Goal: Information Seeking & Learning: Find specific fact

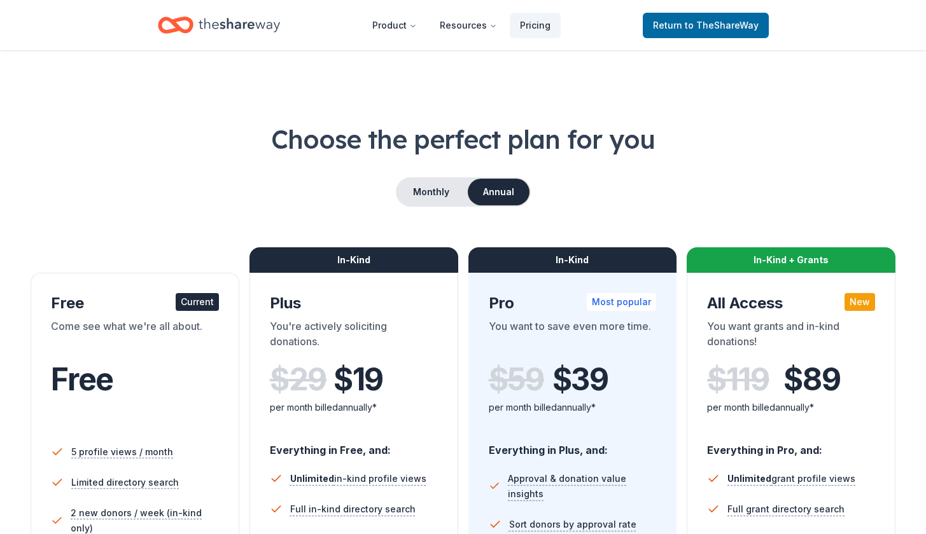
scroll to position [156, 0]
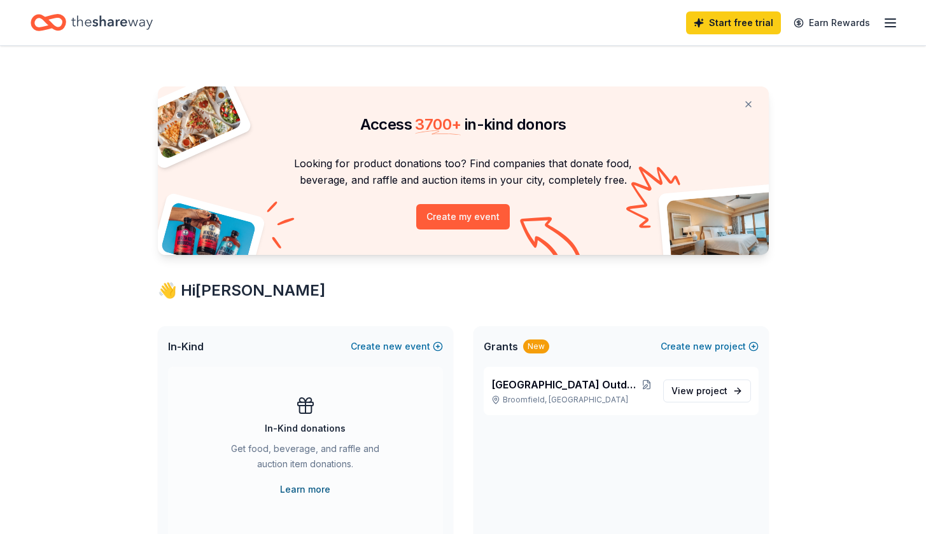
click at [323, 491] on link "Learn more" at bounding box center [305, 489] width 50 height 15
click at [408, 348] on button "Create new event" at bounding box center [397, 346] width 92 height 15
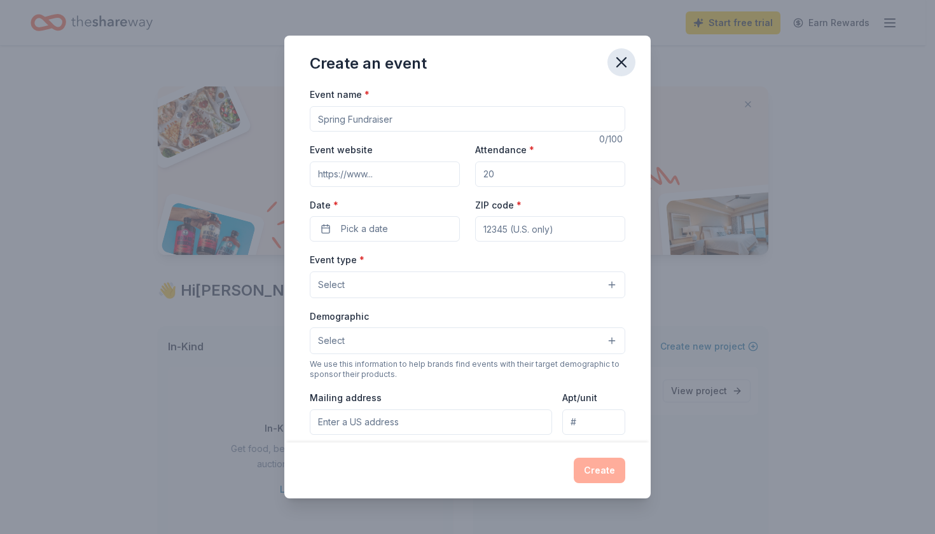
click at [620, 59] on icon "button" at bounding box center [622, 62] width 18 height 18
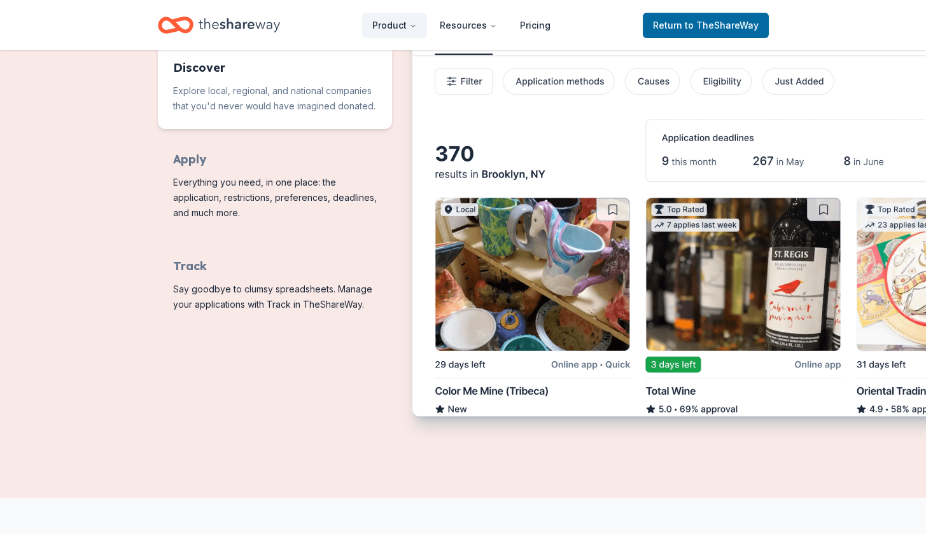
scroll to position [2081, 0]
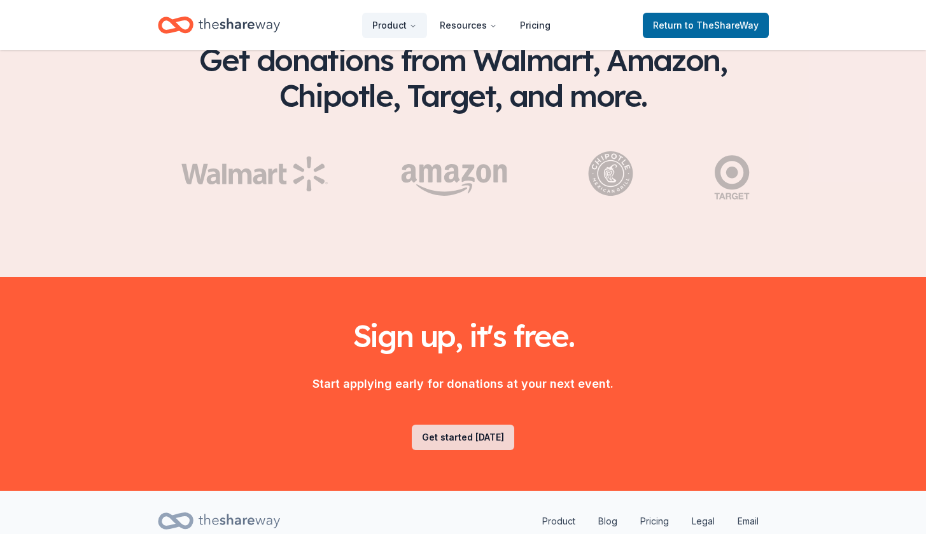
click at [458, 425] on link "Get started [DATE]" at bounding box center [463, 437] width 102 height 25
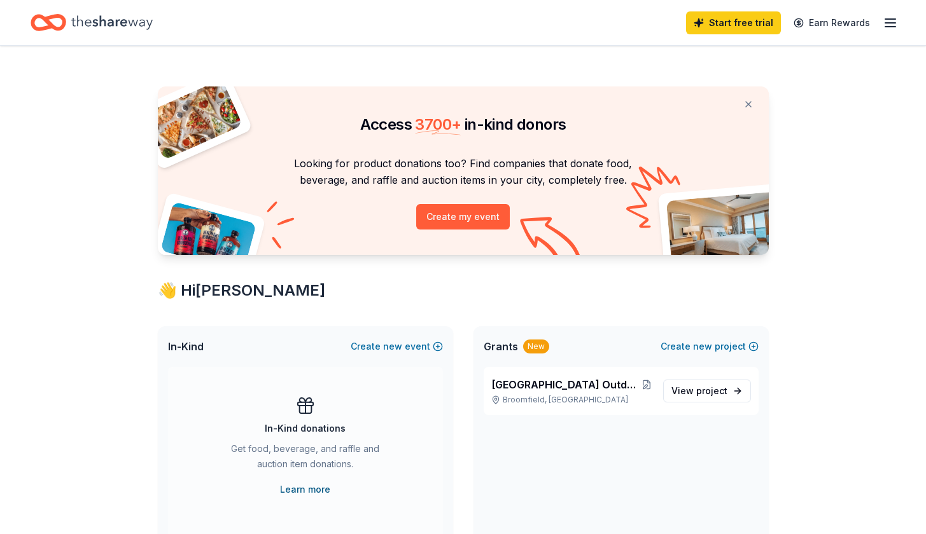
click at [302, 488] on link "Learn more" at bounding box center [305, 489] width 50 height 15
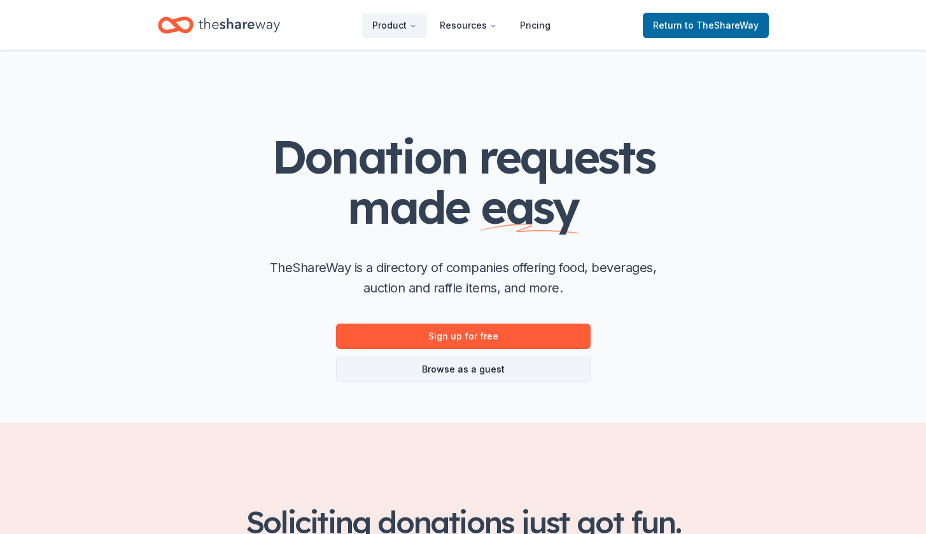
click at [483, 366] on link "Browse as a guest" at bounding box center [463, 369] width 254 height 25
click at [477, 371] on link "Browse as a guest" at bounding box center [463, 369] width 254 height 25
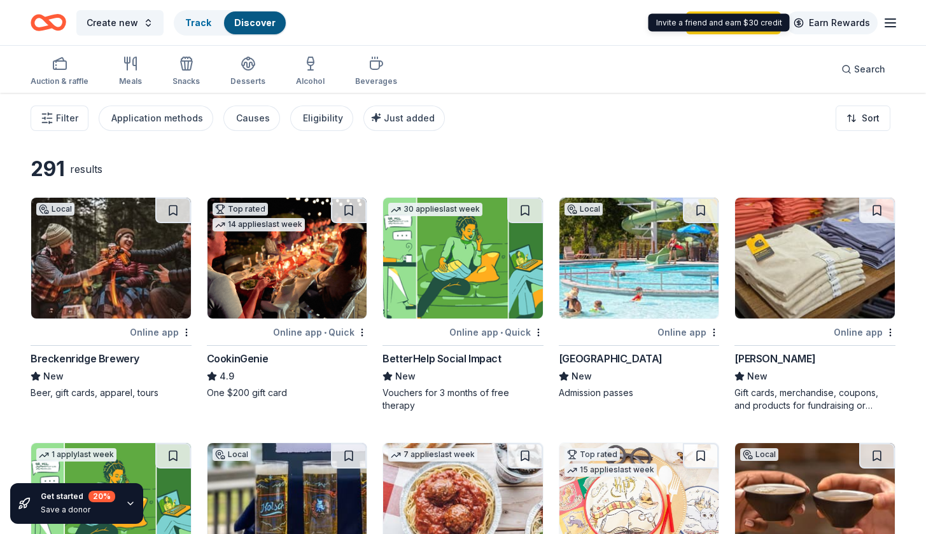
click at [850, 29] on link "Earn Rewards" at bounding box center [832, 22] width 92 height 23
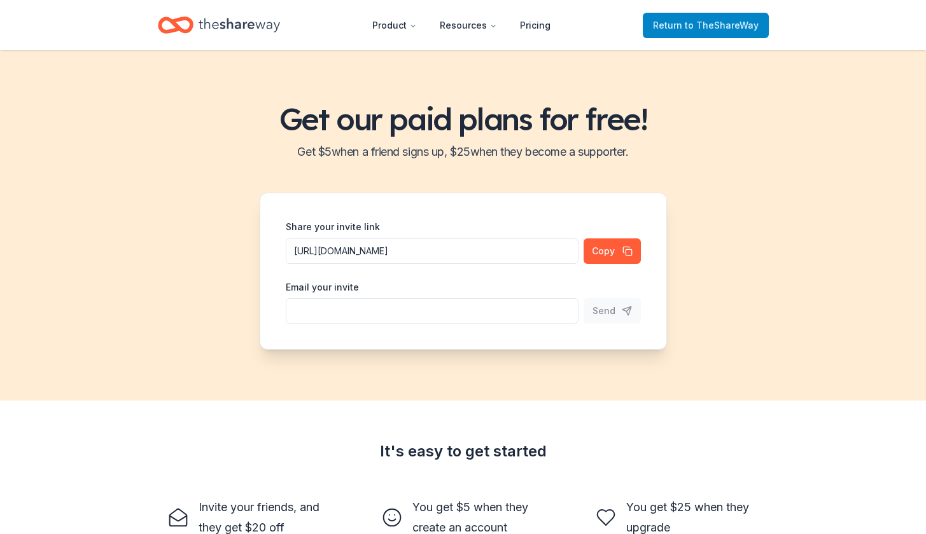
click at [682, 31] on span "Return to TheShareWay" at bounding box center [706, 25] width 106 height 15
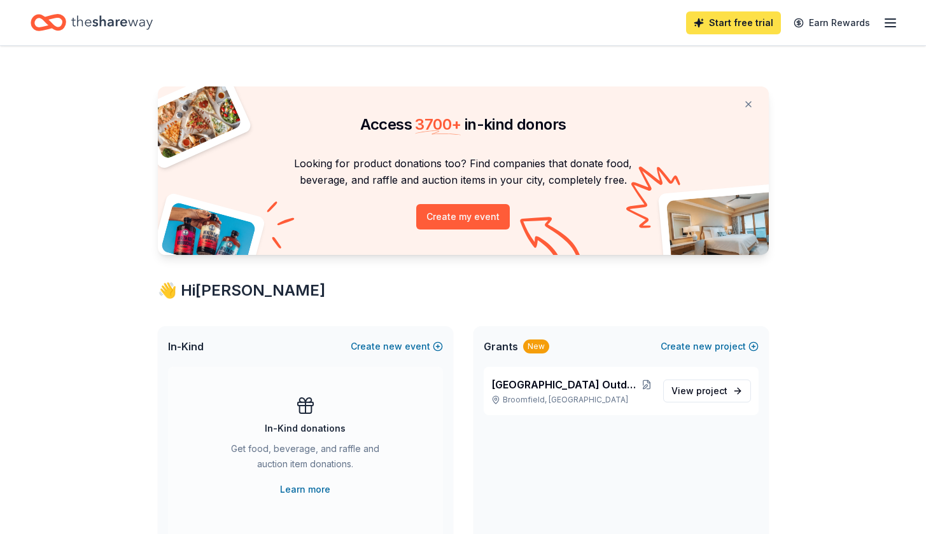
click at [751, 27] on link "Start free trial" at bounding box center [733, 22] width 95 height 23
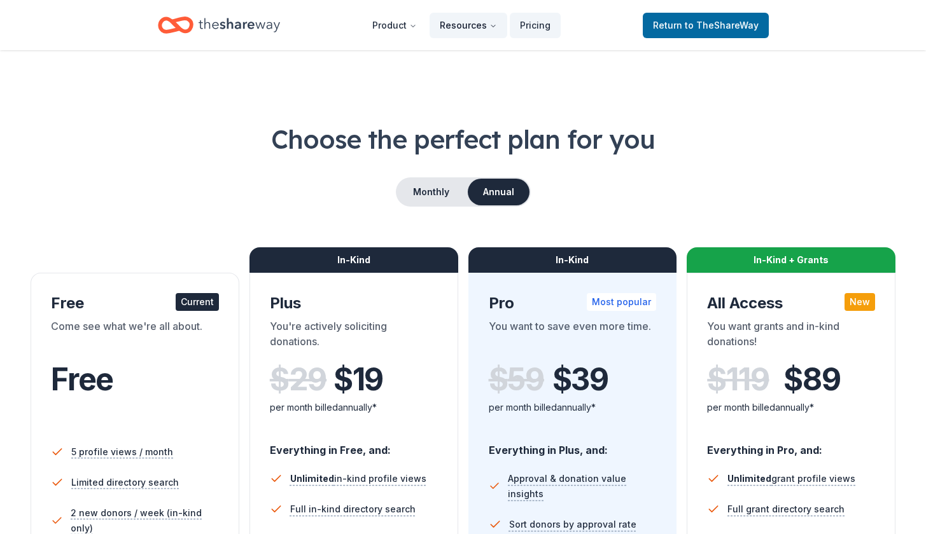
click at [469, 23] on button "Resources" at bounding box center [468, 25] width 78 height 25
click at [466, 28] on button "Resources" at bounding box center [468, 25] width 78 height 25
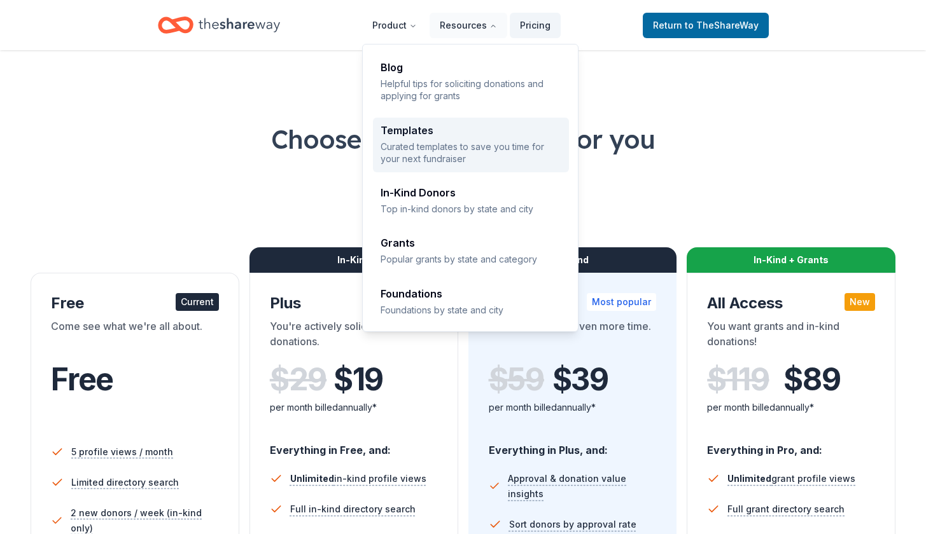
click at [443, 138] on div "Templates Curated templates to save you time for your next fundraiser" at bounding box center [470, 145] width 181 height 40
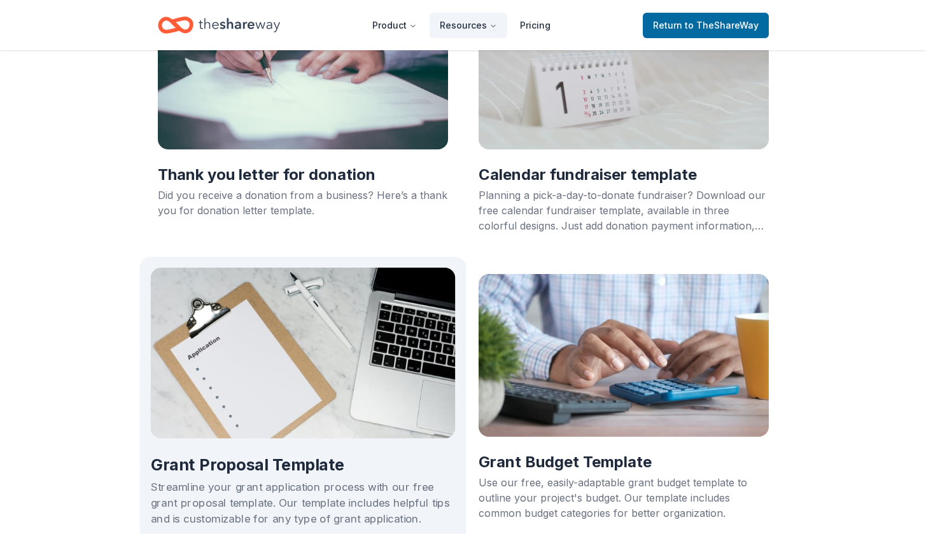
scroll to position [567, 0]
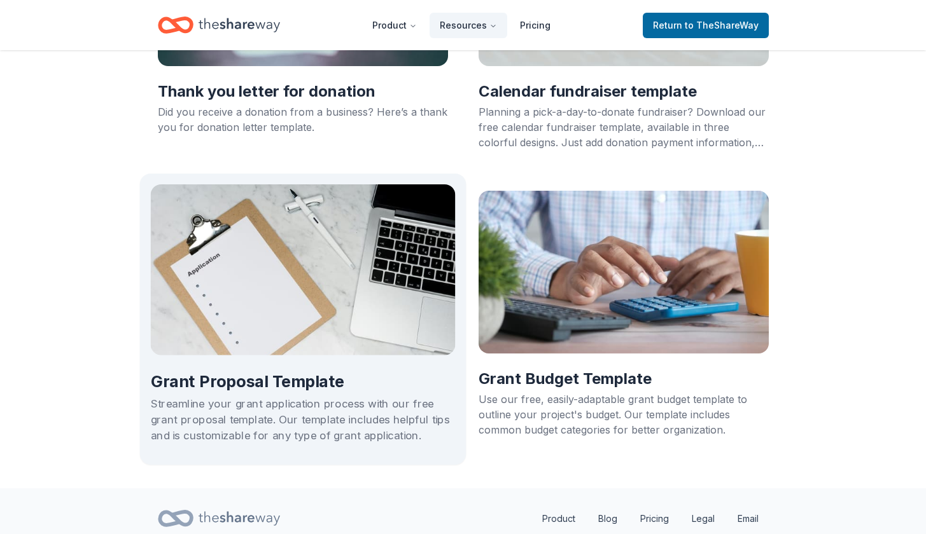
click at [297, 384] on h2 "Grant Proposal Template" at bounding box center [302, 383] width 305 height 22
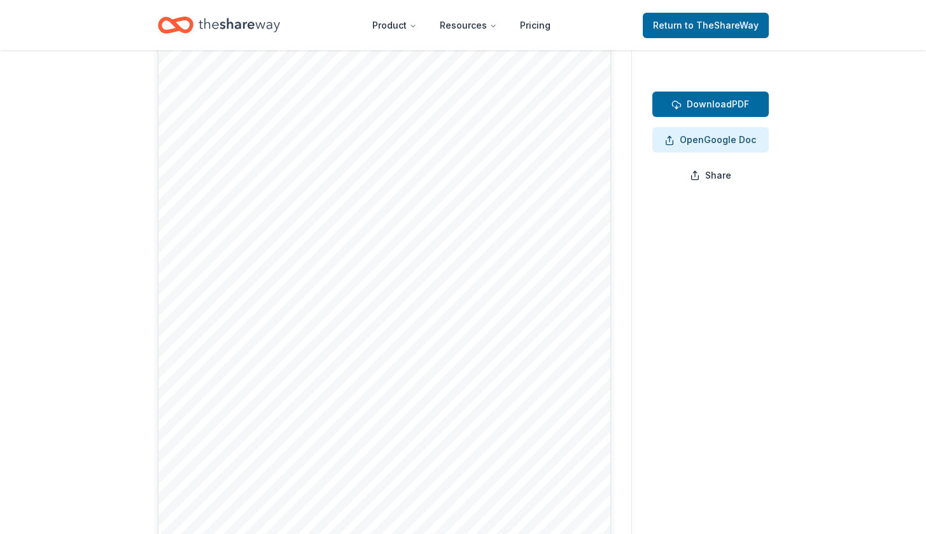
scroll to position [376, 0]
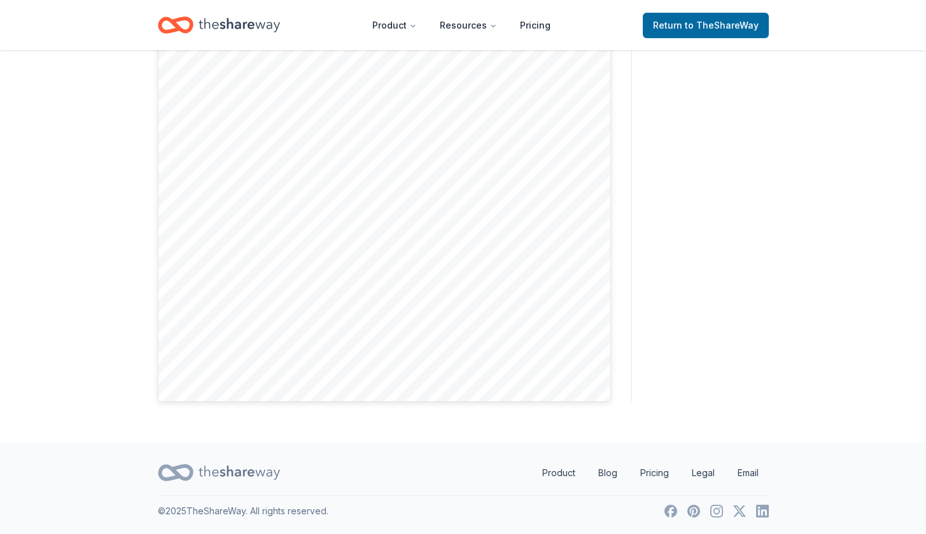
click at [755, 212] on div "Minimal Minimal Download PDF Open Google Doc Share" at bounding box center [699, 109] width 137 height 585
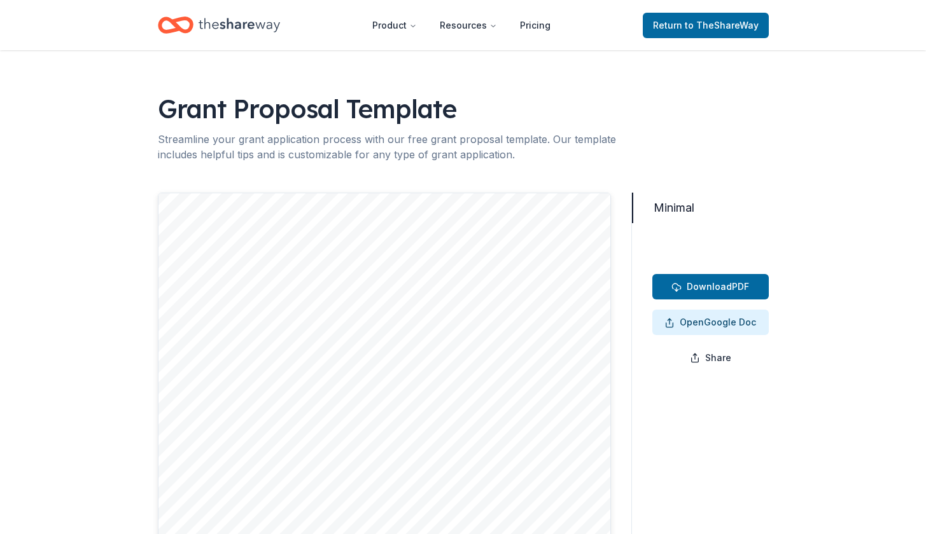
drag, startPoint x: 633, startPoint y: 220, endPoint x: 625, endPoint y: 267, distance: 47.2
click at [625, 267] on div "Minimal Minimal Download PDF Open Google Doc Share" at bounding box center [463, 485] width 611 height 585
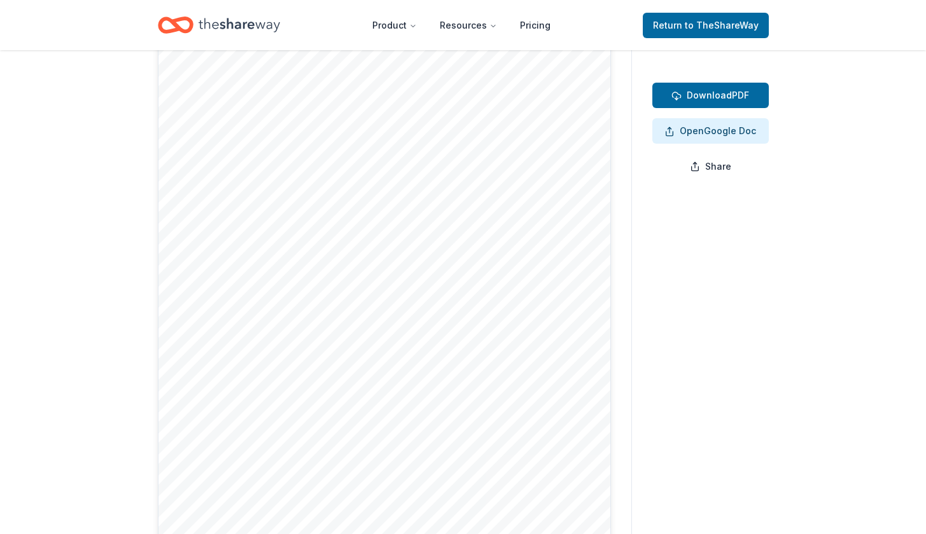
click at [603, 229] on div at bounding box center [384, 293] width 453 height 585
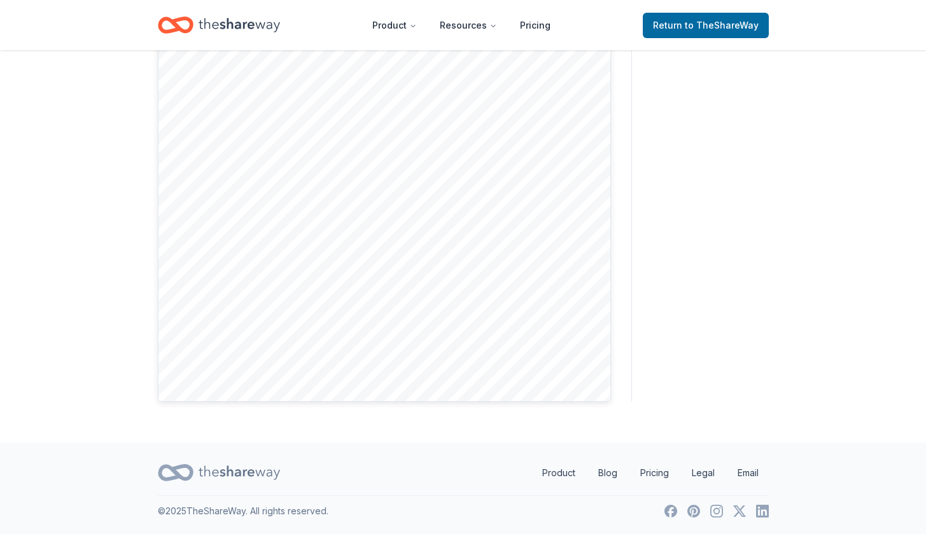
scroll to position [140, 0]
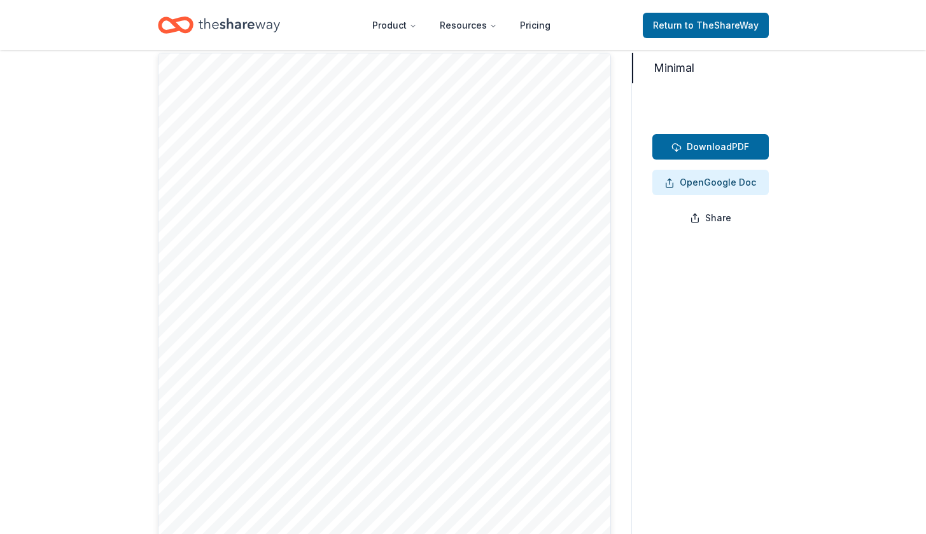
drag, startPoint x: 634, startPoint y: 80, endPoint x: 629, endPoint y: 119, distance: 39.8
click at [628, 117] on div "Minimal Minimal Download PDF Open Google Doc Share" at bounding box center [463, 345] width 611 height 585
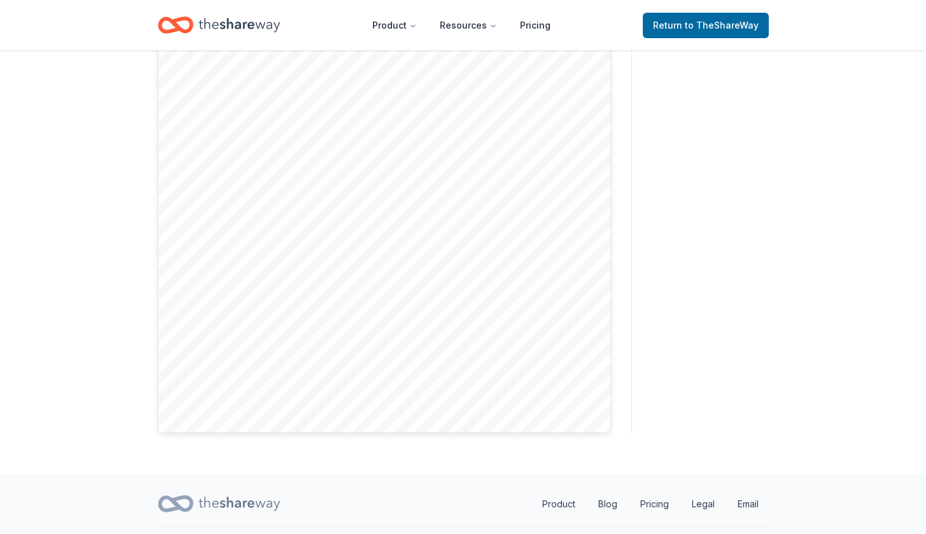
scroll to position [0, 0]
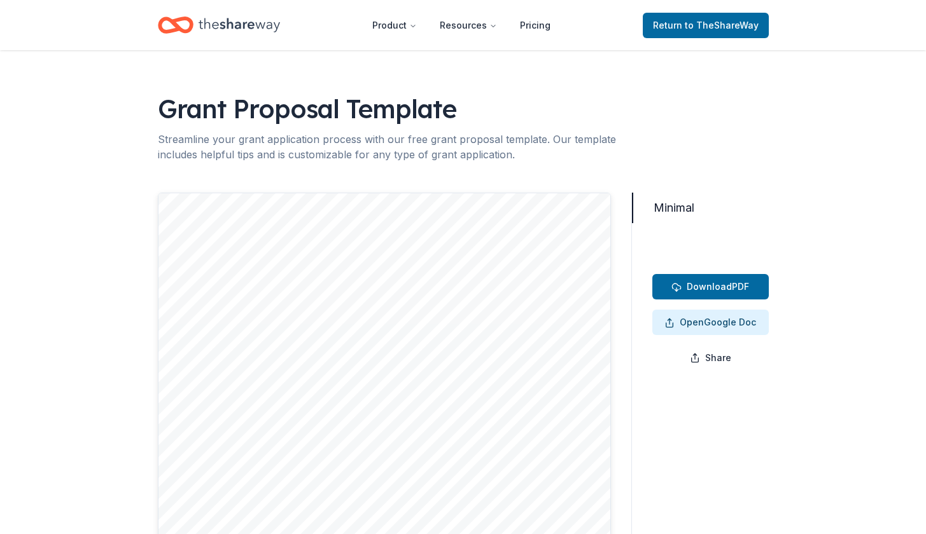
click at [579, 272] on div at bounding box center [384, 485] width 453 height 585
click at [576, 324] on div at bounding box center [384, 485] width 453 height 585
click at [566, 389] on div at bounding box center [384, 485] width 453 height 585
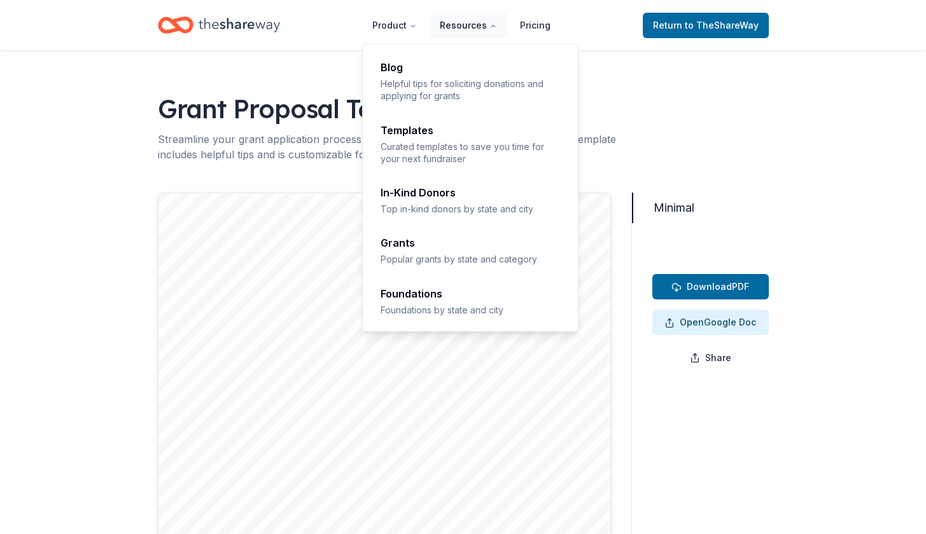
click at [473, 30] on button "Resources" at bounding box center [468, 25] width 78 height 25
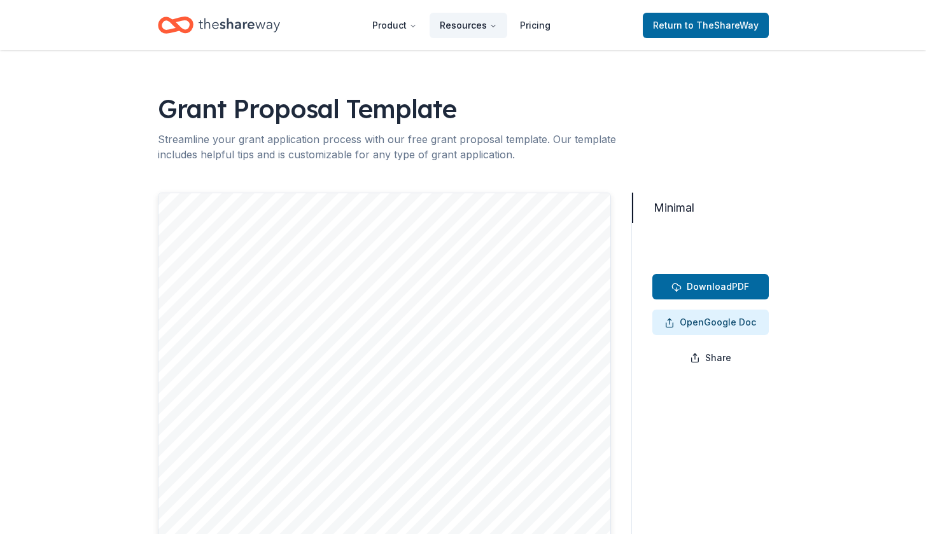
click at [473, 30] on button "Resources" at bounding box center [468, 25] width 78 height 25
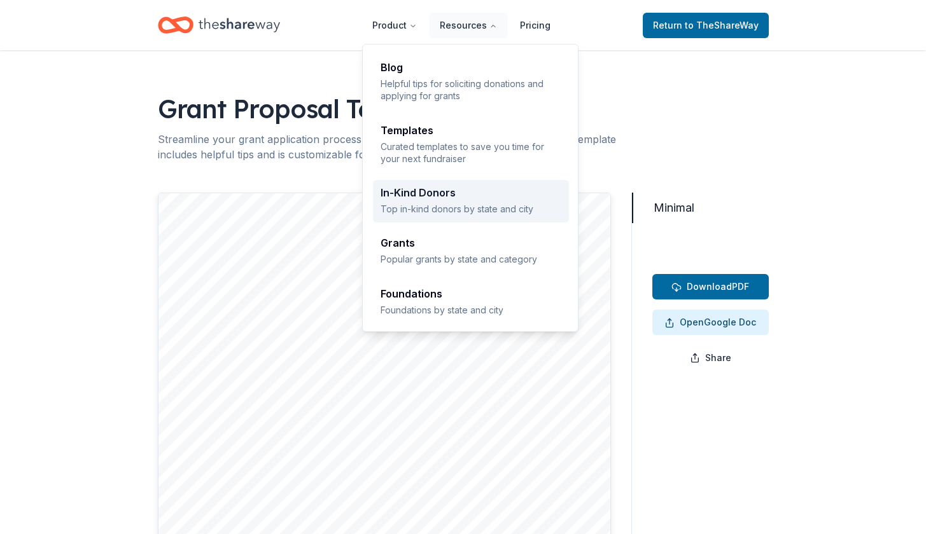
click at [438, 201] on div "In-Kind Donors Top in-kind donors by state and city" at bounding box center [470, 201] width 181 height 27
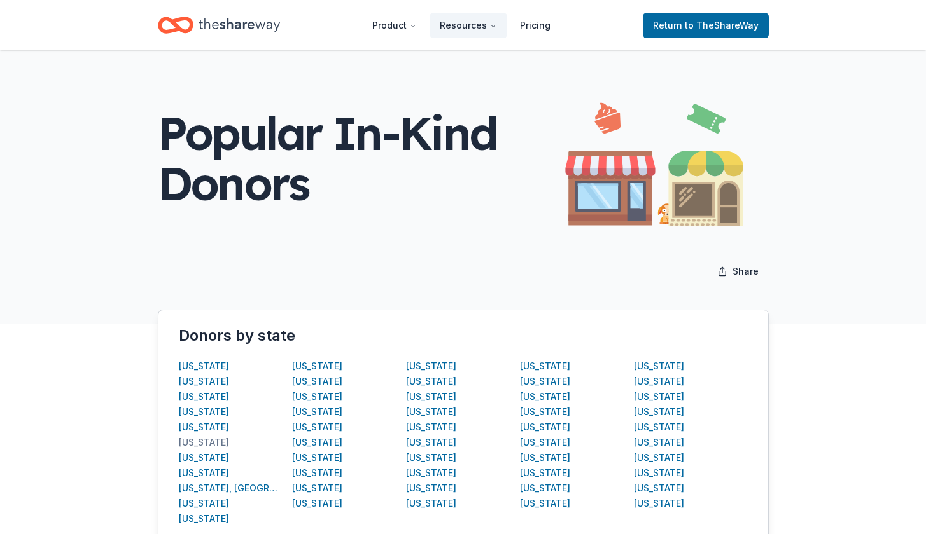
click at [195, 440] on div "[US_STATE]" at bounding box center [204, 442] width 50 height 15
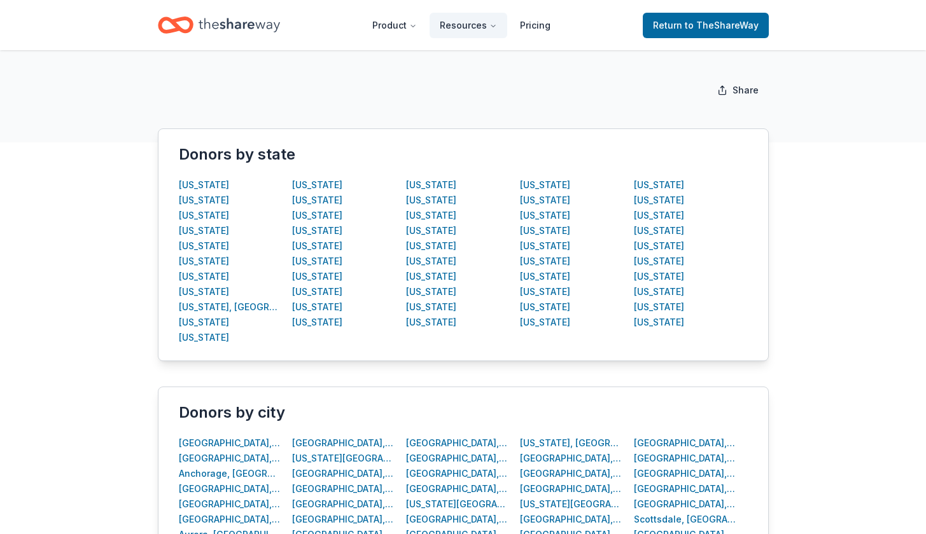
scroll to position [313, 0]
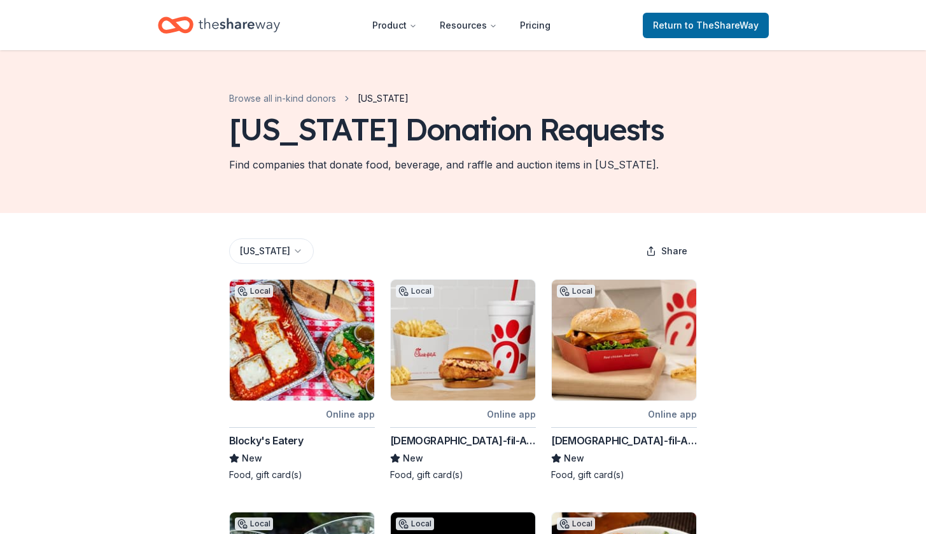
scroll to position [313, 0]
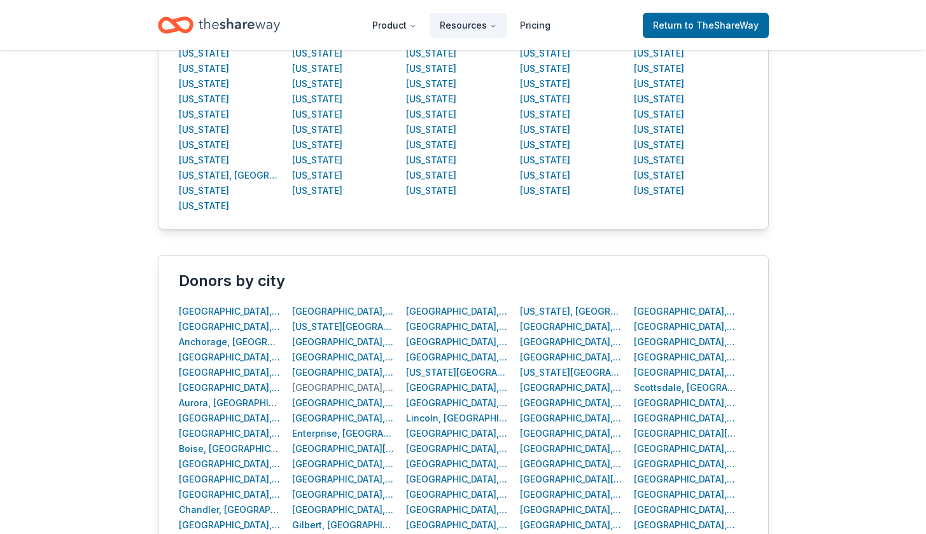
click at [317, 386] on div "[GEOGRAPHIC_DATA], [GEOGRAPHIC_DATA]" at bounding box center [343, 387] width 102 height 15
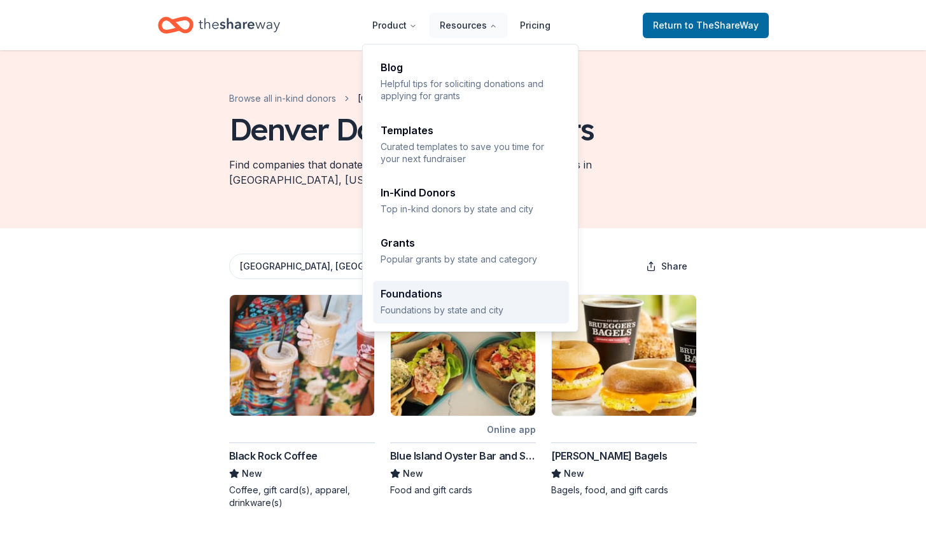
click at [433, 304] on p "Foundations by state and city" at bounding box center [470, 310] width 181 height 12
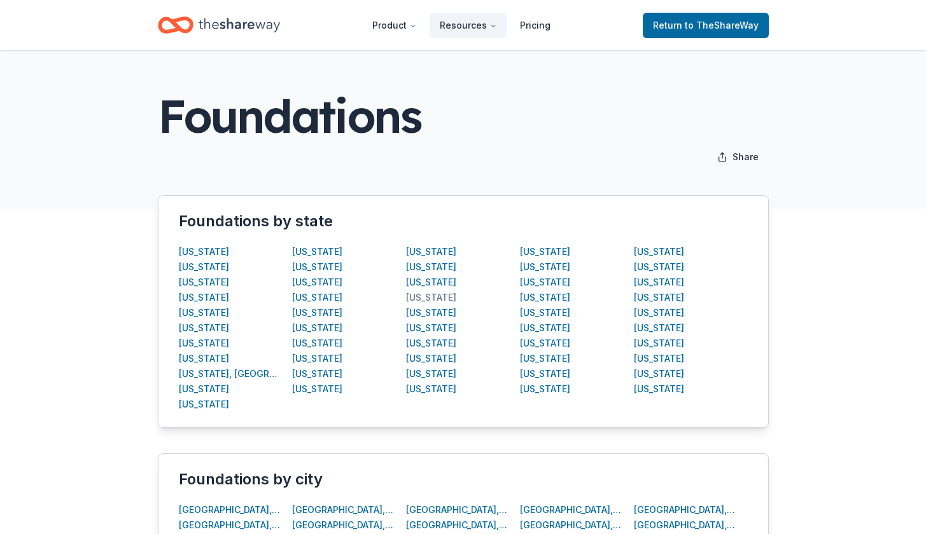
scroll to position [447, 0]
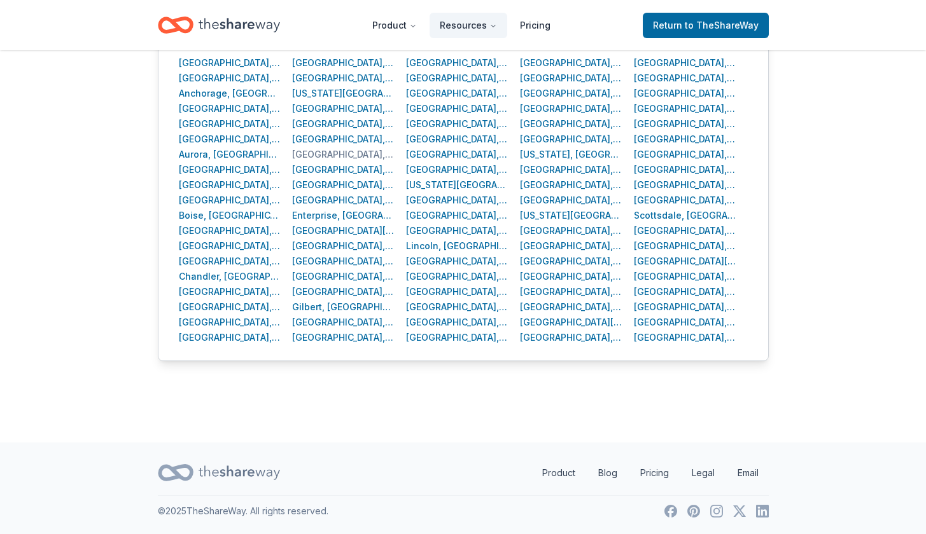
click at [310, 153] on div "[GEOGRAPHIC_DATA], [GEOGRAPHIC_DATA]" at bounding box center [343, 154] width 102 height 15
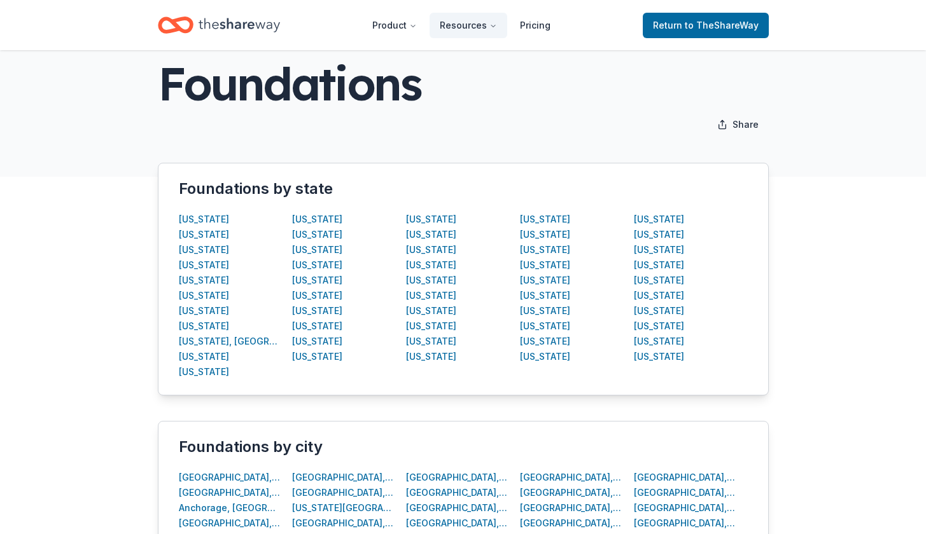
scroll to position [165, 0]
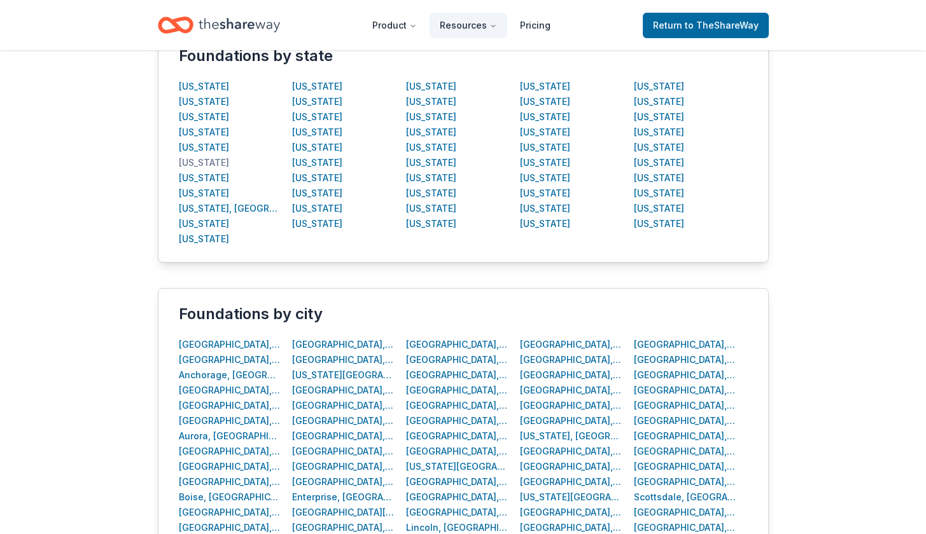
click at [196, 167] on div "[US_STATE]" at bounding box center [204, 162] width 50 height 15
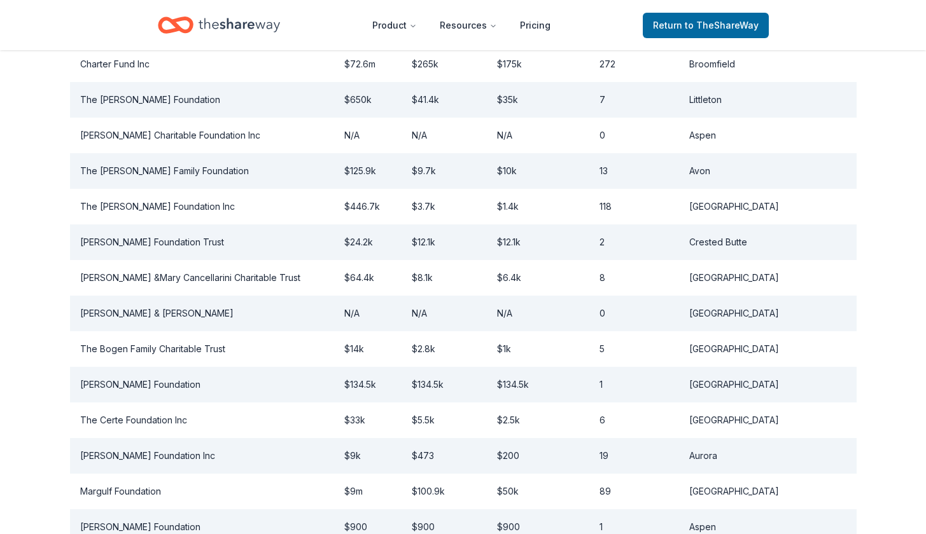
scroll to position [1099, 0]
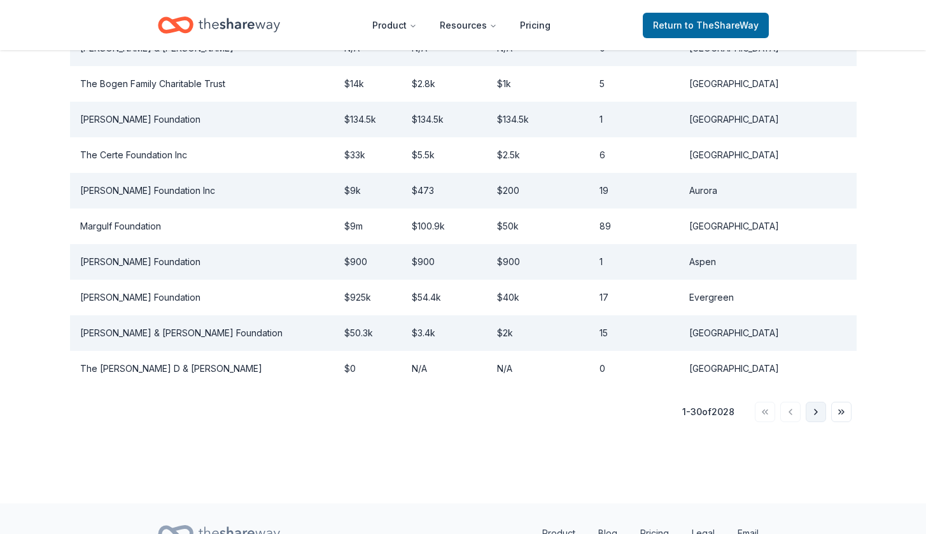
click at [814, 402] on button "Go to next page" at bounding box center [815, 412] width 20 height 20
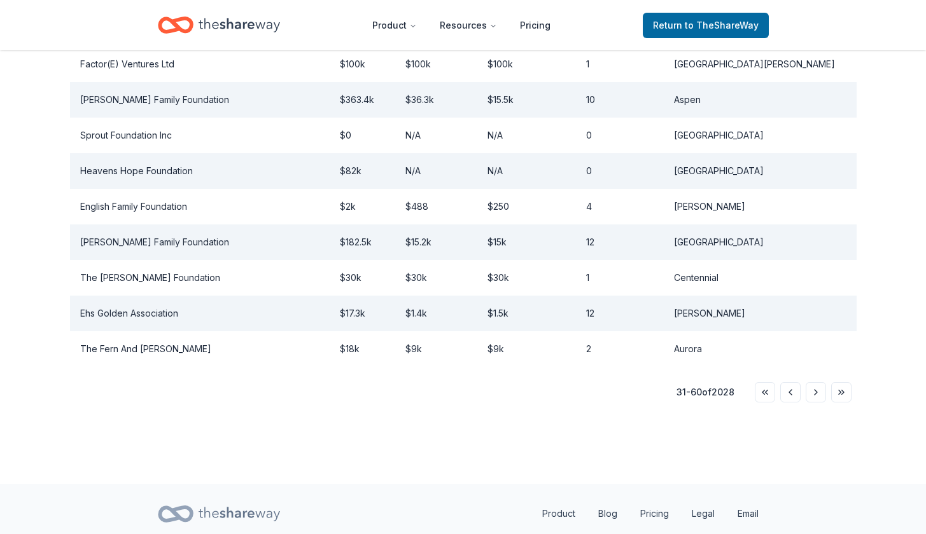
scroll to position [0, 0]
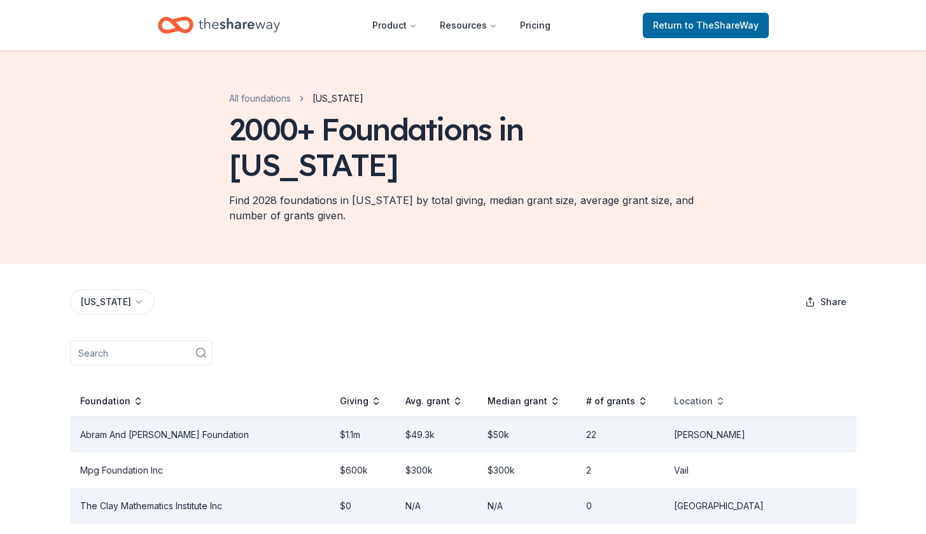
click at [725, 394] on div "Location" at bounding box center [700, 401] width 52 height 15
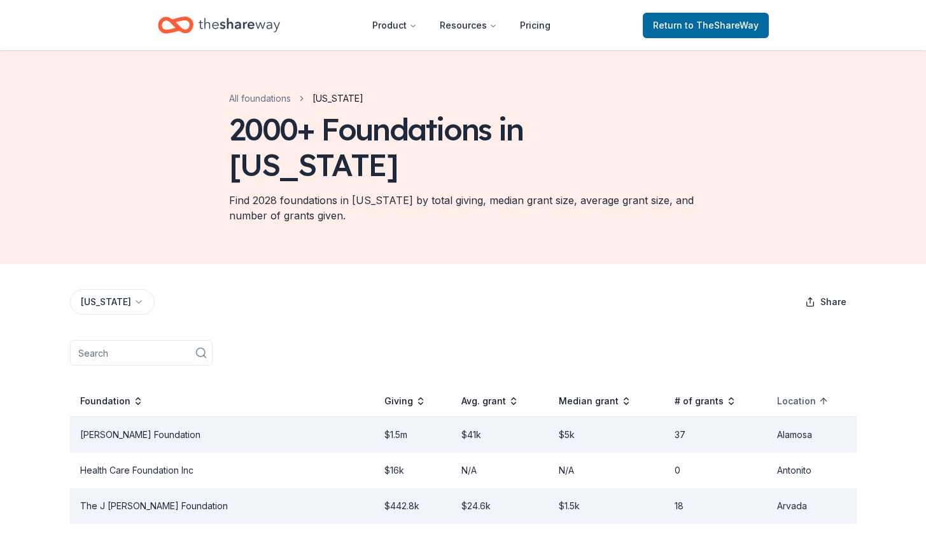
click at [777, 394] on div "Location" at bounding box center [803, 401] width 52 height 15
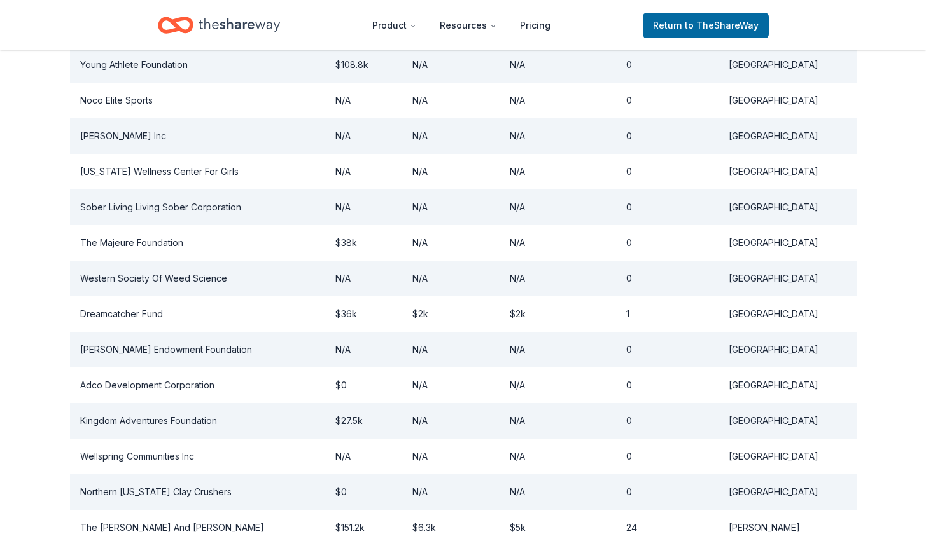
scroll to position [1134, 0]
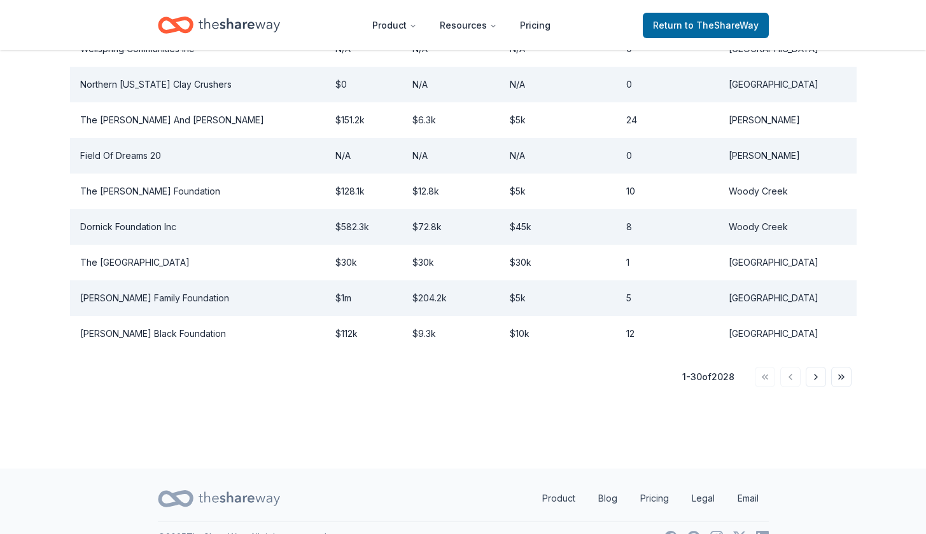
click at [767, 367] on div "Go to first page Go to previous page Go to next page Go to last page" at bounding box center [803, 377] width 97 height 20
click at [842, 367] on button "Go to last page" at bounding box center [841, 377] width 20 height 20
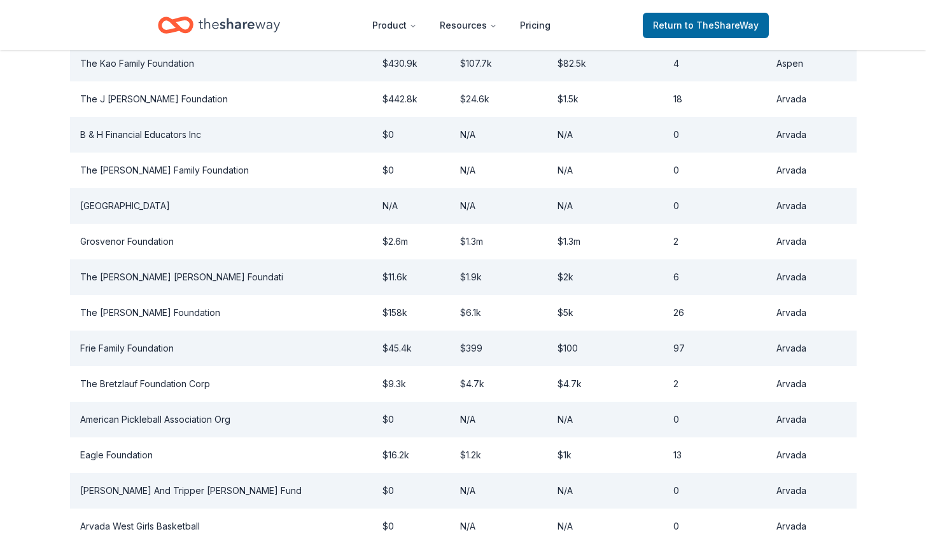
scroll to position [707, 0]
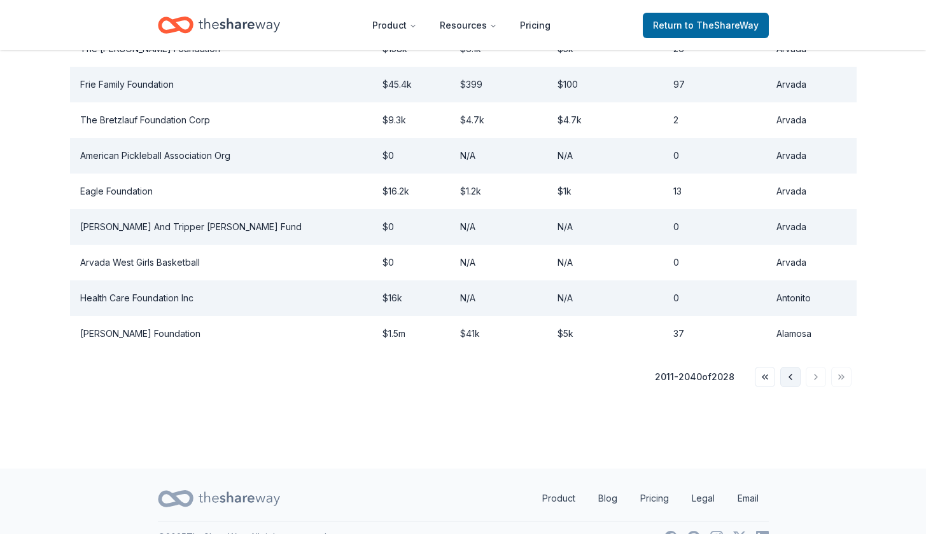
click at [796, 367] on button "Go to previous page" at bounding box center [790, 377] width 20 height 20
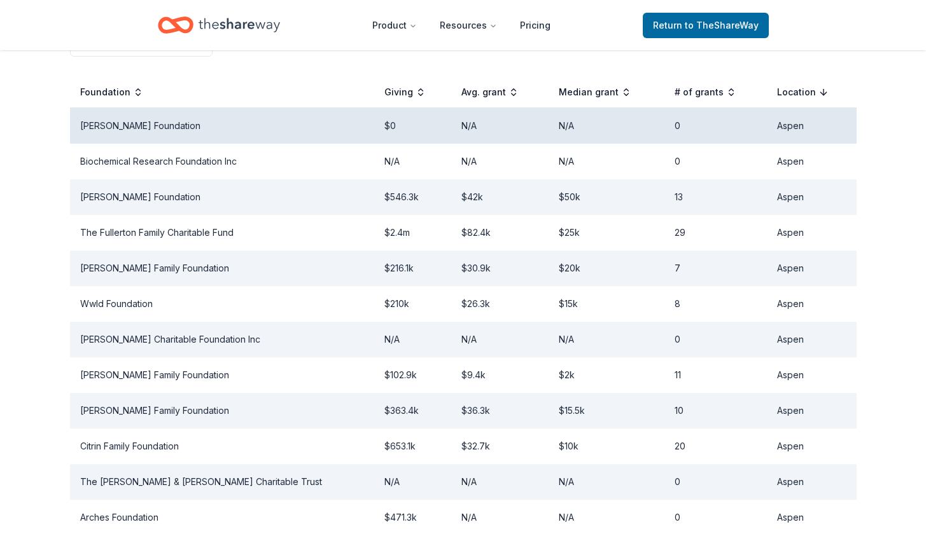
scroll to position [0, 0]
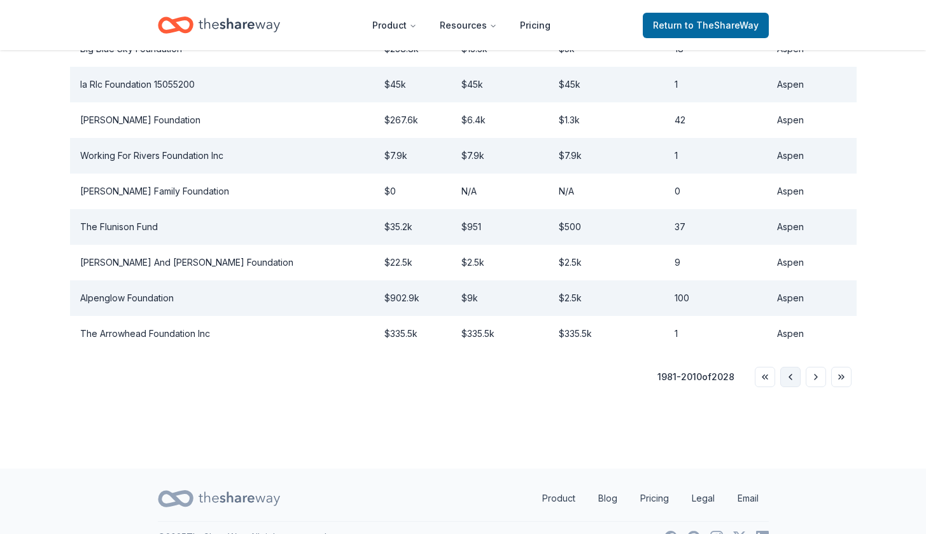
click at [792, 367] on button "Go to previous page" at bounding box center [790, 377] width 20 height 20
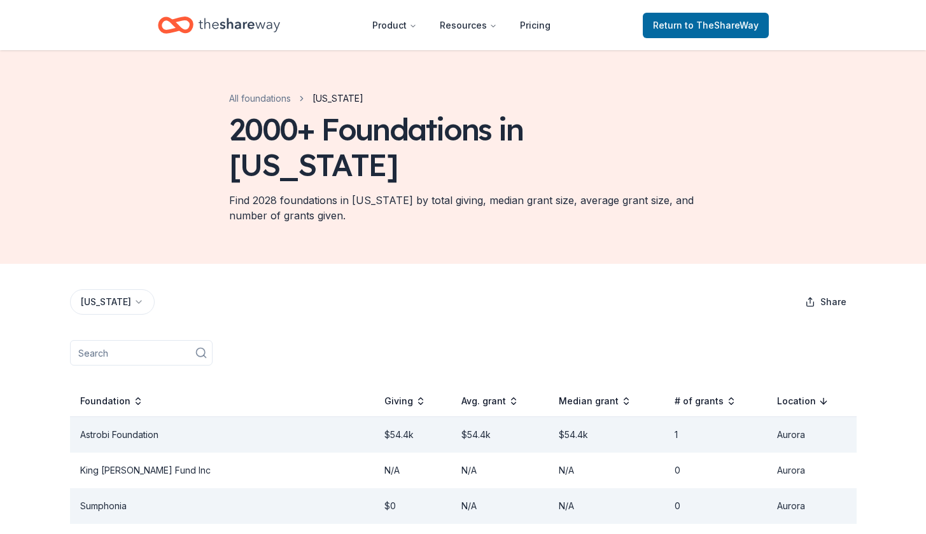
scroll to position [1134, 0]
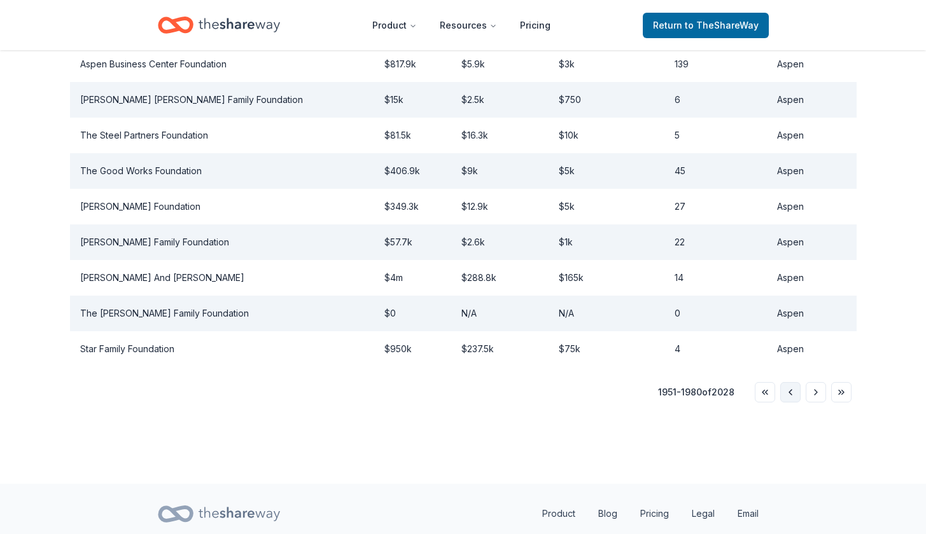
click at [791, 382] on button "Go to previous page" at bounding box center [790, 392] width 20 height 20
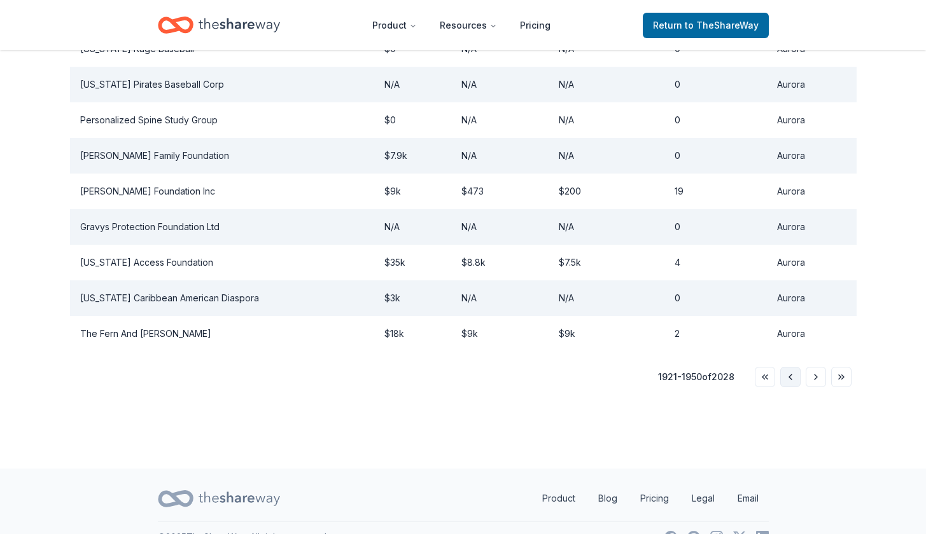
click at [791, 367] on button "Go to previous page" at bounding box center [790, 377] width 20 height 20
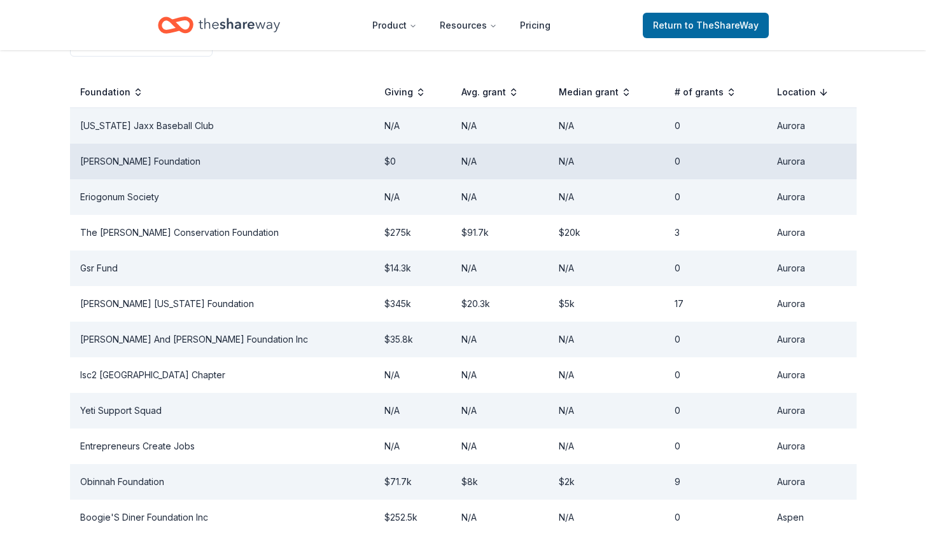
scroll to position [0, 0]
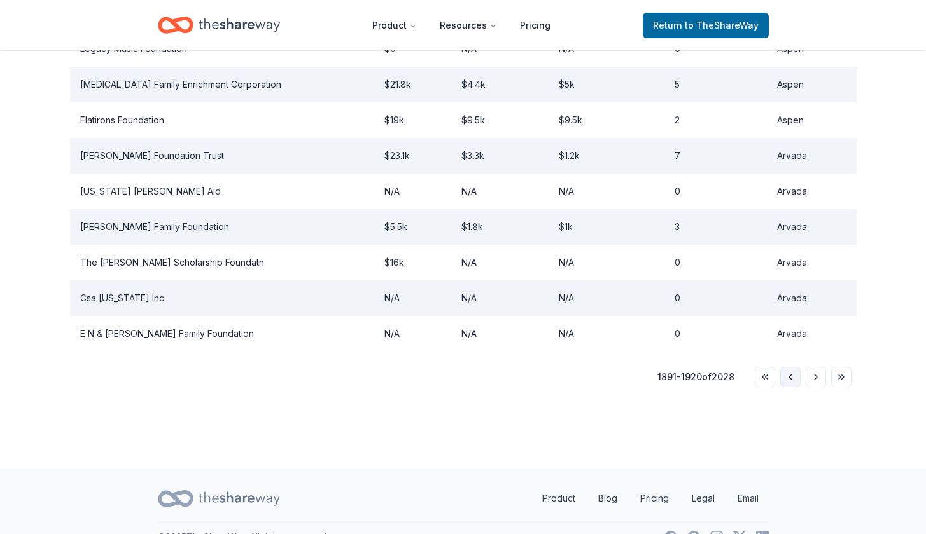
click at [795, 367] on button "Go to previous page" at bounding box center [790, 377] width 20 height 20
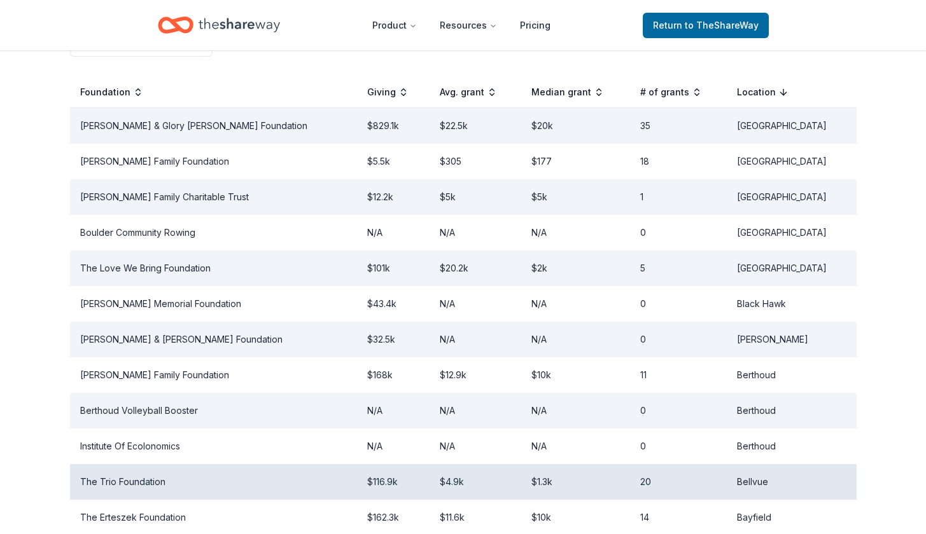
scroll to position [1134, 0]
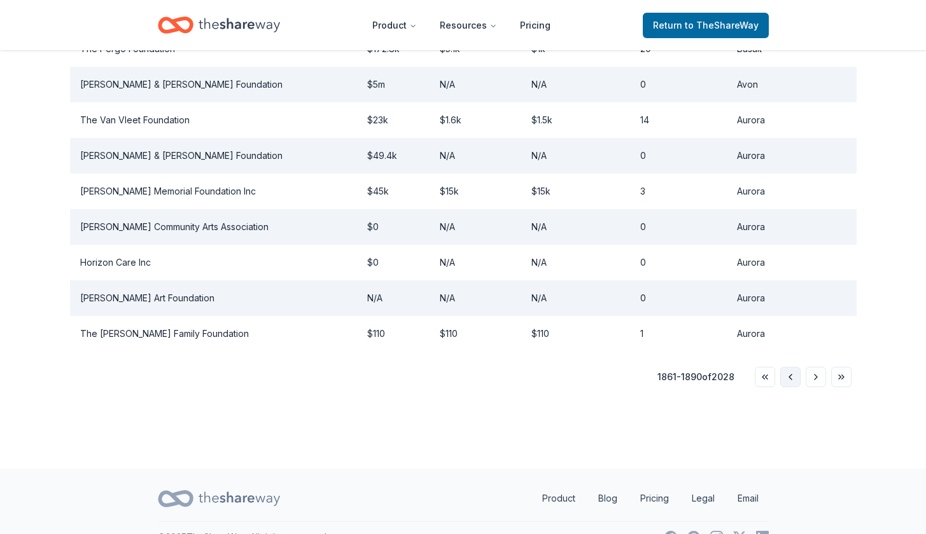
click at [789, 367] on button "Go to previous page" at bounding box center [790, 377] width 20 height 20
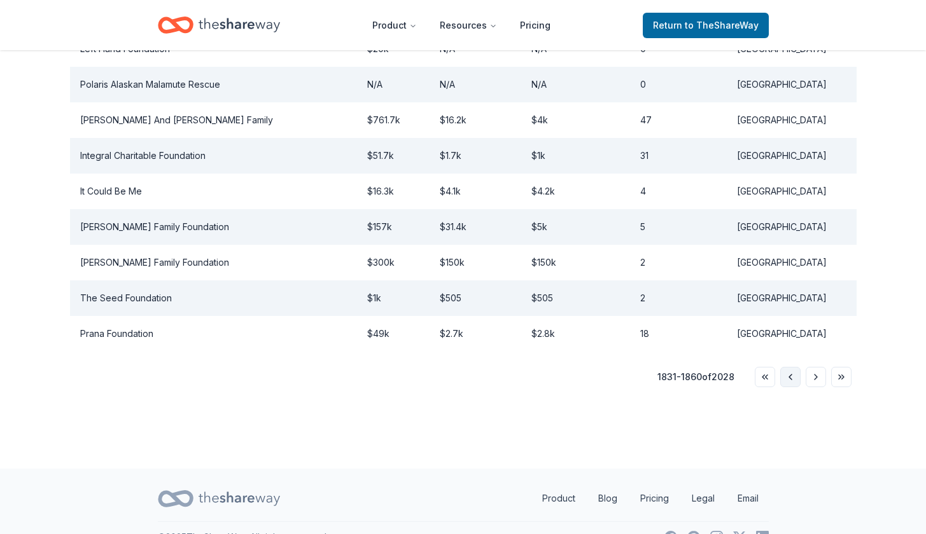
click at [788, 367] on button "Go to previous page" at bounding box center [790, 377] width 20 height 20
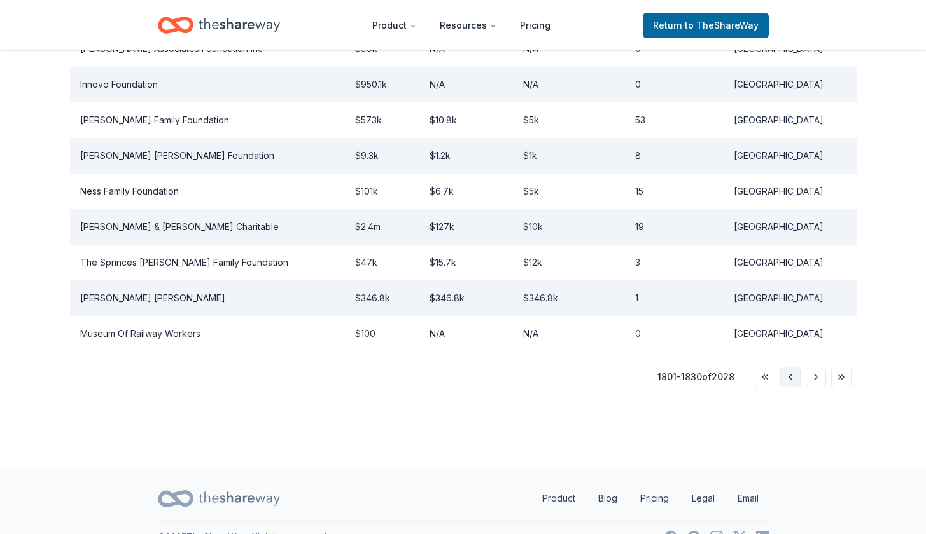
click at [790, 367] on button "Go to previous page" at bounding box center [790, 377] width 20 height 20
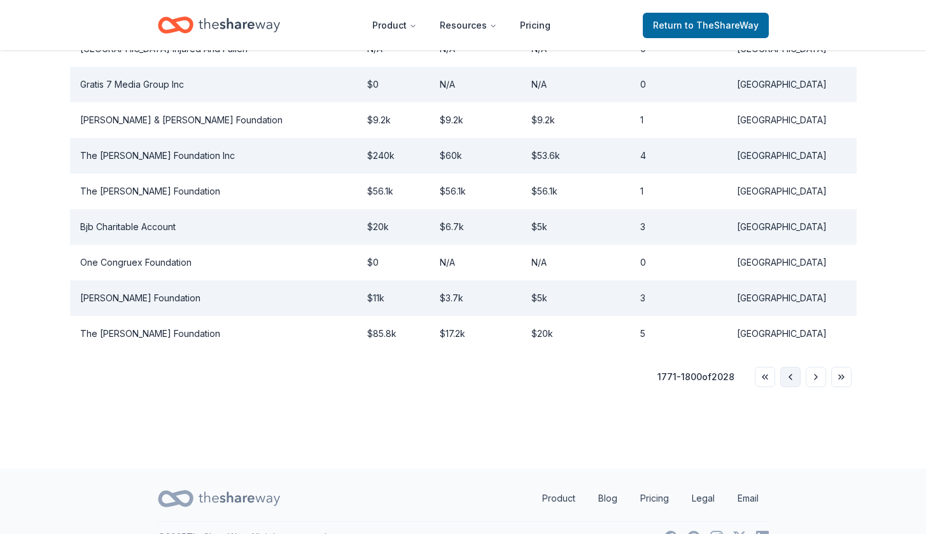
click at [793, 367] on button "Go to previous page" at bounding box center [790, 377] width 20 height 20
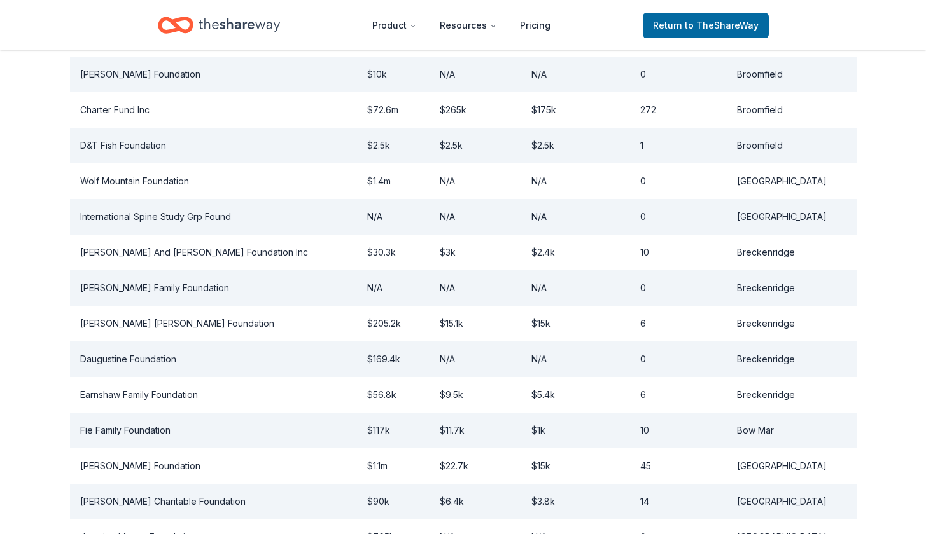
scroll to position [1110, 0]
